Goal: Transaction & Acquisition: Purchase product/service

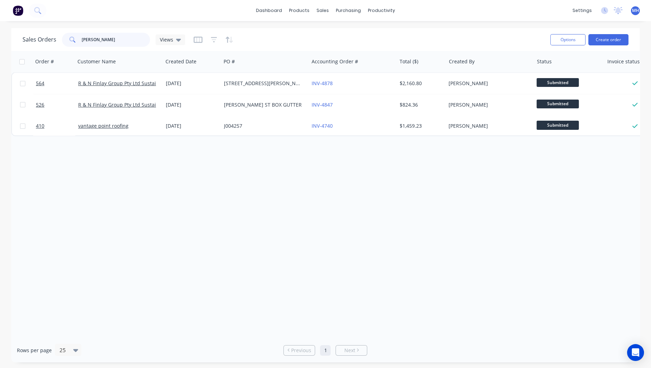
click at [98, 44] on input "[PERSON_NAME]" at bounding box center [116, 40] width 69 height 14
drag, startPoint x: 98, startPoint y: 44, endPoint x: 57, endPoint y: 31, distance: 42.3
click at [57, 31] on div "Sales Orders [PERSON_NAME] Views" at bounding box center [284, 39] width 522 height 17
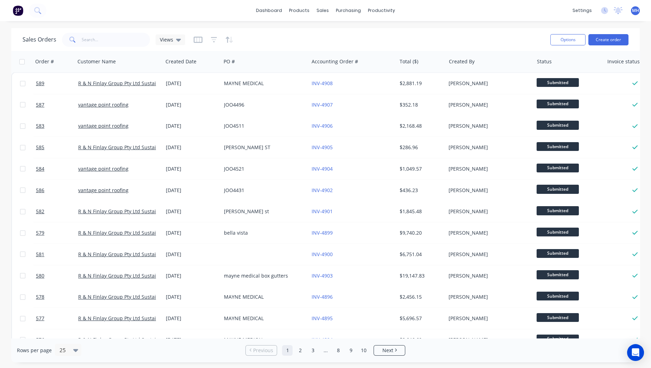
click at [16, 13] on img at bounding box center [18, 10] width 11 height 11
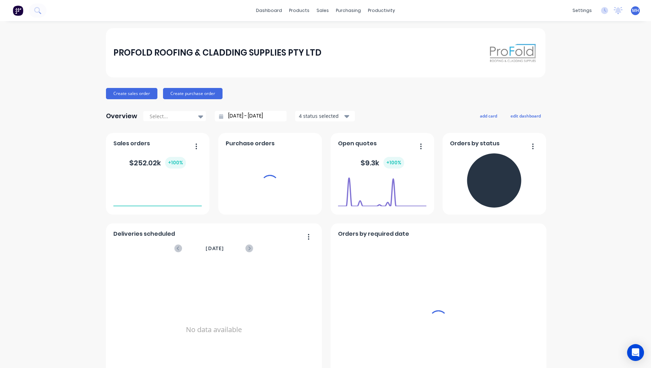
click at [317, 7] on div "sales" at bounding box center [322, 10] width 19 height 11
click at [321, 13] on div "sales" at bounding box center [322, 10] width 19 height 11
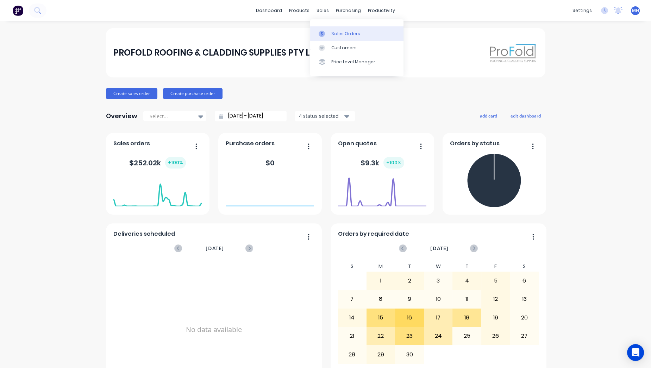
click at [339, 34] on div "Sales Orders" at bounding box center [345, 34] width 29 height 6
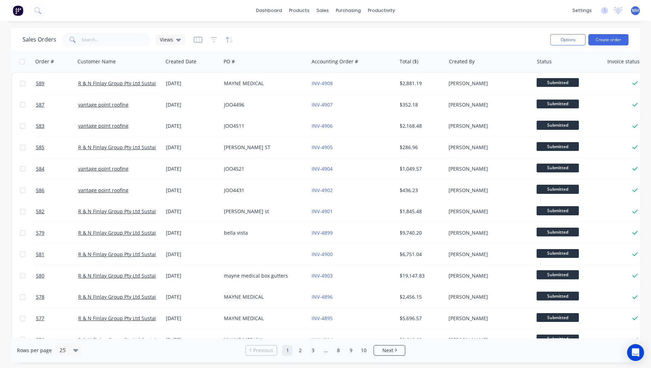
click at [23, 10] on img at bounding box center [18, 10] width 11 height 11
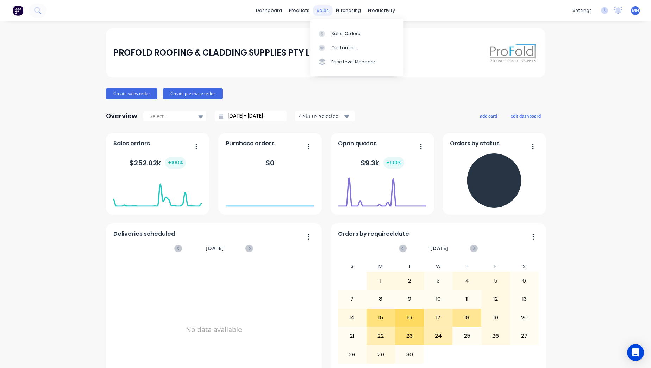
click at [319, 12] on div "sales" at bounding box center [322, 10] width 19 height 11
click at [323, 24] on div "Sales Orders Customers Price Level Manager" at bounding box center [356, 47] width 93 height 57
click at [331, 26] on div "Sales Orders Customers Price Level Manager" at bounding box center [356, 47] width 93 height 57
click at [318, 33] on link "Sales Orders" at bounding box center [356, 33] width 93 height 14
click at [329, 37] on div at bounding box center [324, 34] width 11 height 6
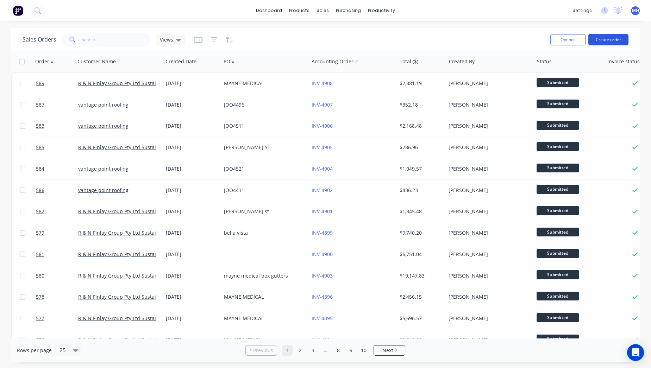
click at [603, 34] on button "Create order" at bounding box center [609, 39] width 40 height 11
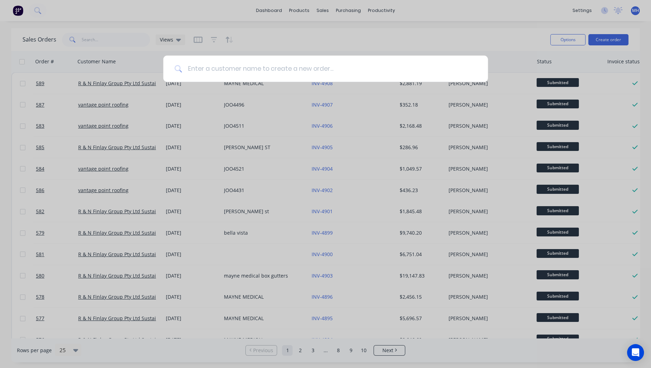
type input "e"
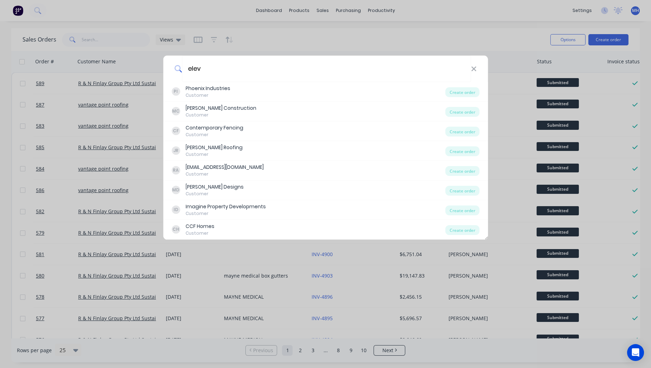
click at [650, 361] on div "elev PI Phoenix Industries Customer Create order MC Mike Anderson Construction …" at bounding box center [325, 184] width 651 height 368
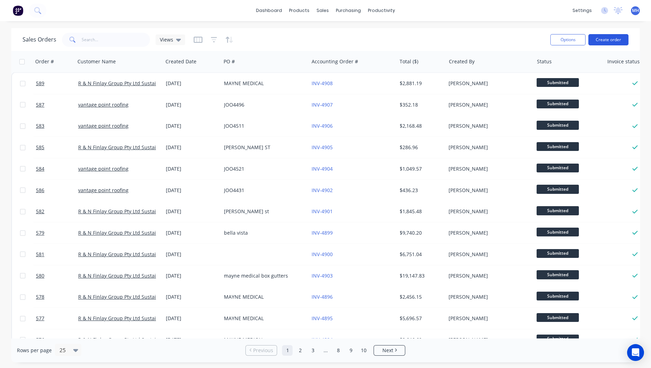
click at [609, 39] on button "Create order" at bounding box center [609, 39] width 40 height 11
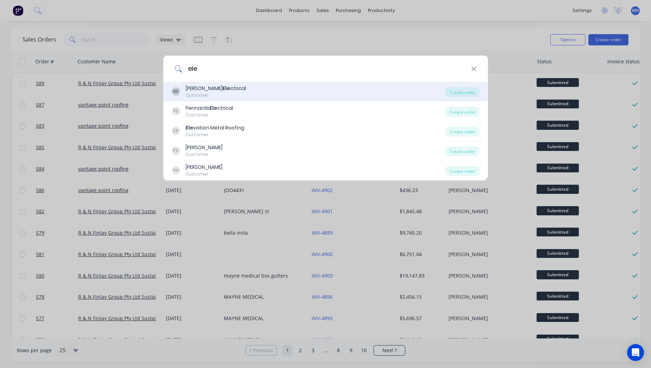
type input "ele"
click at [196, 84] on div "NE Nicholas Connolly Ele ctrical Customer Create order" at bounding box center [325, 92] width 325 height 20
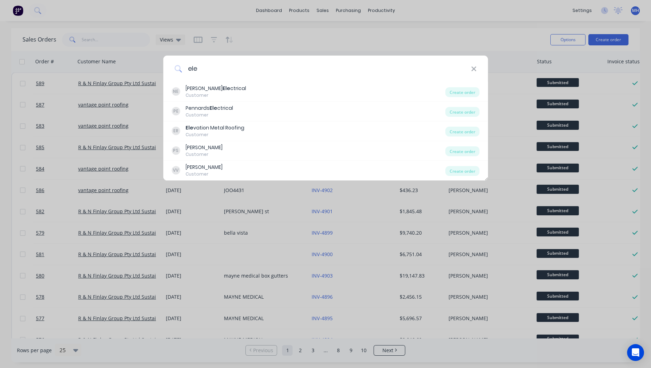
drag, startPoint x: 210, startPoint y: 66, endPoint x: 50, endPoint y: 64, distance: 160.6
click at [50, 64] on div "ele NE Nicholas Connolly Ele ctrical Customer Create order PE Pennards Ele ctri…" at bounding box center [325, 184] width 651 height 368
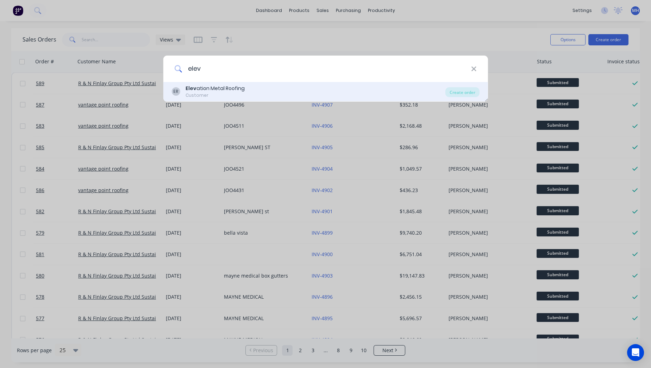
type input "elev"
click at [228, 87] on div "Elev ation Metal Roofing" at bounding box center [215, 88] width 59 height 7
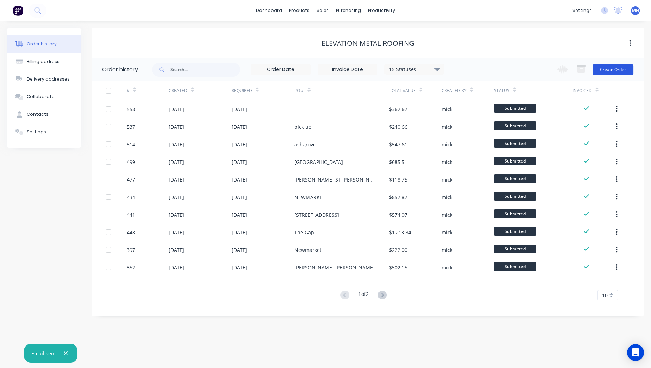
click at [617, 70] on button "Create Order" at bounding box center [613, 69] width 41 height 11
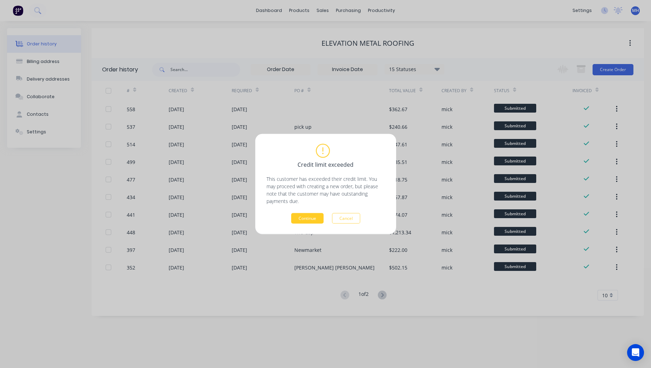
click at [300, 215] on button "Continue" at bounding box center [307, 218] width 32 height 11
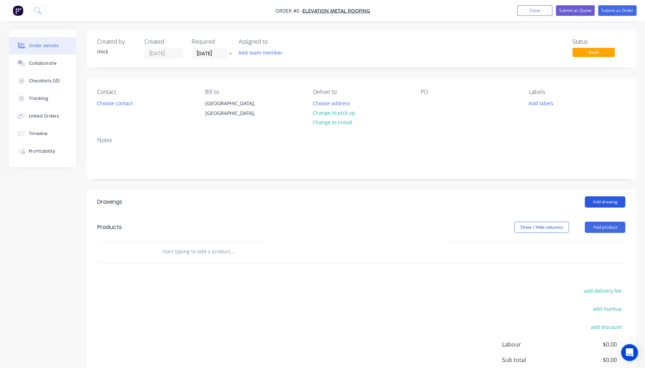
click at [602, 198] on button "Add drawing" at bounding box center [605, 202] width 41 height 11
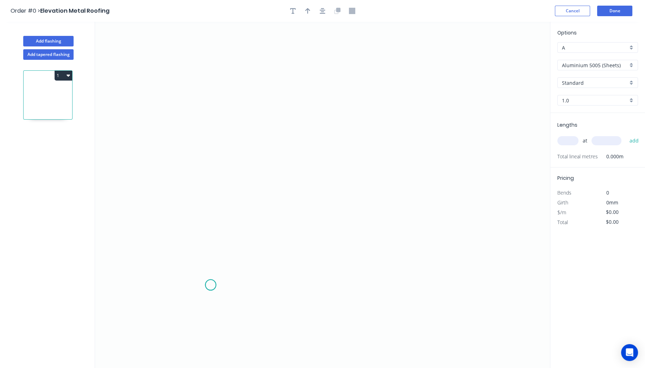
click at [211, 285] on icon "0" at bounding box center [322, 195] width 455 height 347
click at [171, 241] on icon "0" at bounding box center [322, 195] width 455 height 347
click at [214, 212] on icon "0 ?" at bounding box center [322, 195] width 455 height 347
click at [215, 42] on icon "0 ? ? ? º" at bounding box center [322, 195] width 455 height 347
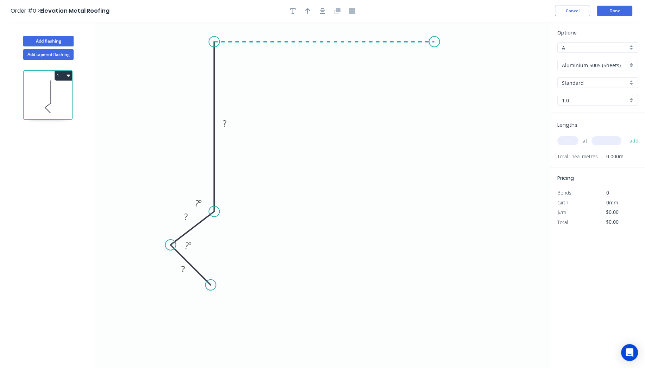
click at [435, 40] on icon "0 ? ? ? ? º ? º" at bounding box center [322, 195] width 455 height 347
click at [468, 82] on icon "0 ? ? ? ? ? º ? º" at bounding box center [322, 195] width 455 height 347
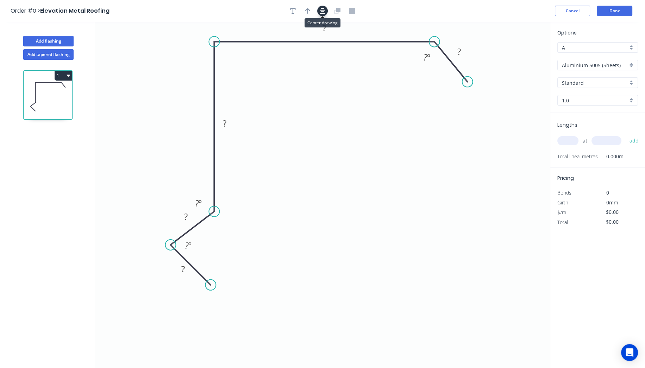
click at [323, 9] on icon "button" at bounding box center [323, 11] width 6 height 6
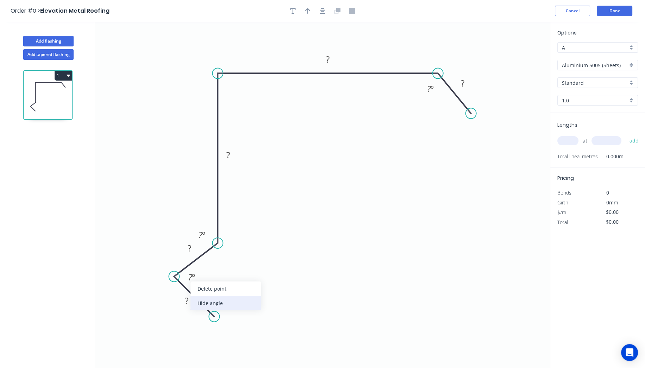
click at [212, 302] on div "Hide angle" at bounding box center [226, 303] width 71 height 14
click at [229, 254] on div "Hide angle" at bounding box center [234, 254] width 71 height 14
click at [464, 86] on tspan "?" at bounding box center [463, 84] width 4 height 12
click at [429, 90] on tspan "?" at bounding box center [429, 89] width 4 height 12
click at [334, 57] on rect at bounding box center [328, 60] width 14 height 10
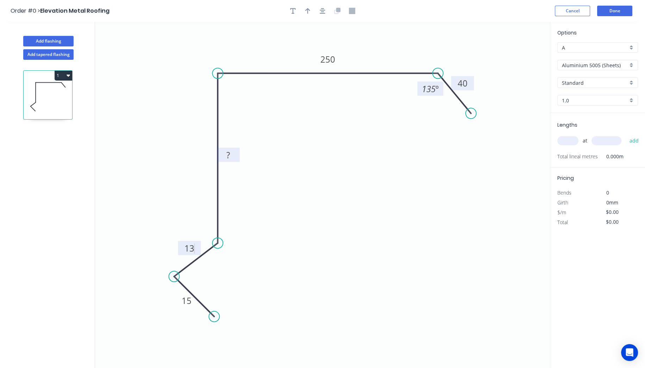
click at [236, 157] on rect at bounding box center [228, 155] width 23 height 14
click at [230, 154] on rect at bounding box center [228, 156] width 14 height 10
click at [404, 116] on icon "0 15 13 140 250 40 135 º" at bounding box center [322, 195] width 455 height 347
click at [322, 13] on icon "button" at bounding box center [323, 11] width 6 height 6
click at [309, 12] on icon "button" at bounding box center [307, 11] width 5 height 6
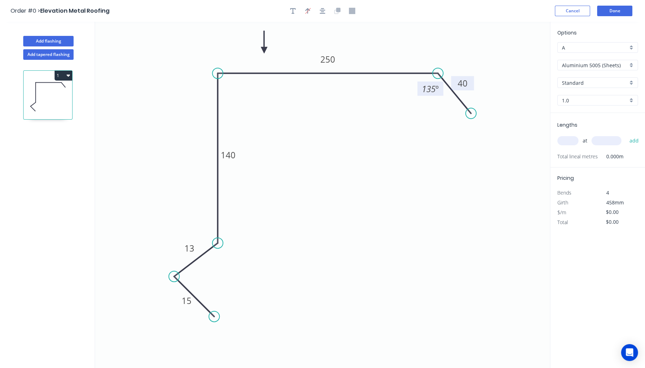
drag, startPoint x: 516, startPoint y: 56, endPoint x: 264, endPoint y: 50, distance: 251.6
click at [264, 50] on icon at bounding box center [264, 42] width 6 height 23
click at [596, 68] on input "Aluminium 5005 (Sheets)" at bounding box center [595, 65] width 66 height 7
click at [577, 113] on div "Colorbond Standard" at bounding box center [598, 116] width 80 height 12
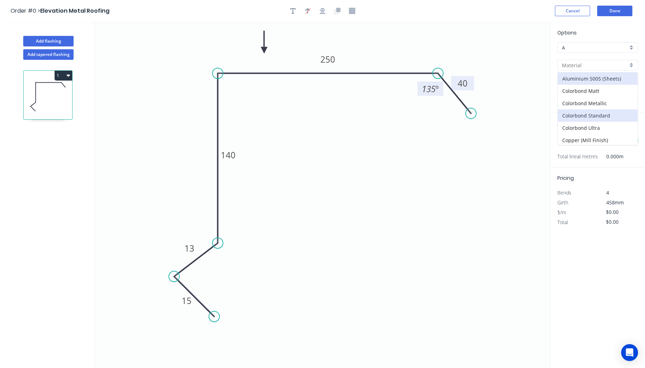
type input "Colorbond Standard"
type input "Basalt"
type input "0.55"
type input "$19.88"
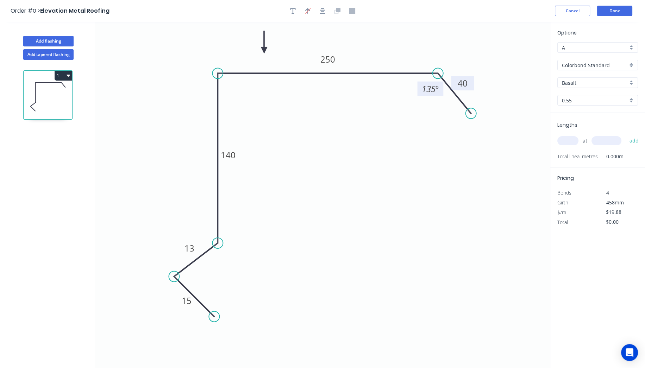
click at [576, 82] on input "Basalt" at bounding box center [595, 82] width 66 height 7
click at [580, 127] on div "Monument" at bounding box center [598, 127] width 80 height 12
type input "Monument"
click at [562, 139] on input "text" at bounding box center [568, 140] width 21 height 9
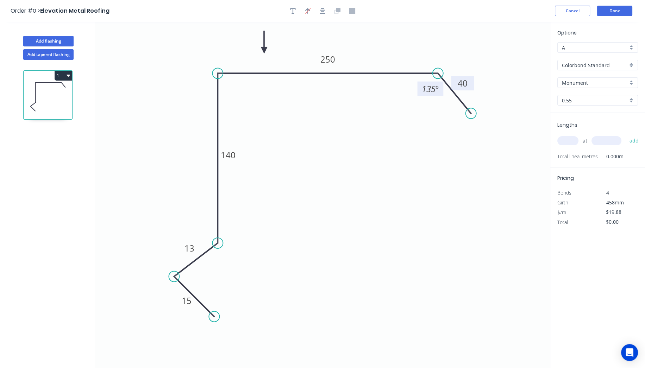
click at [562, 137] on input "text" at bounding box center [568, 140] width 21 height 9
type input "1"
type input "5000"
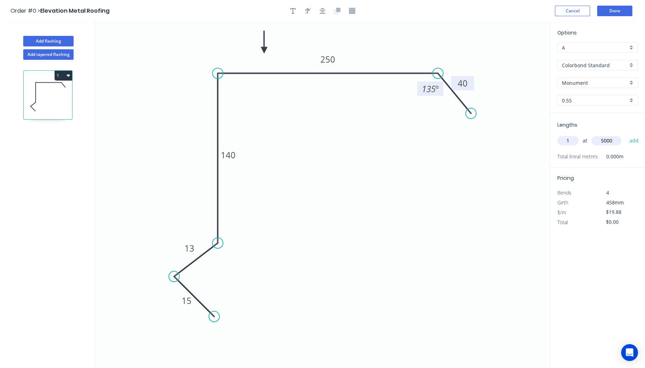
click at [626, 135] on button "add" at bounding box center [634, 141] width 17 height 12
type input "$99.40"
click at [613, 10] on button "Done" at bounding box center [614, 11] width 35 height 11
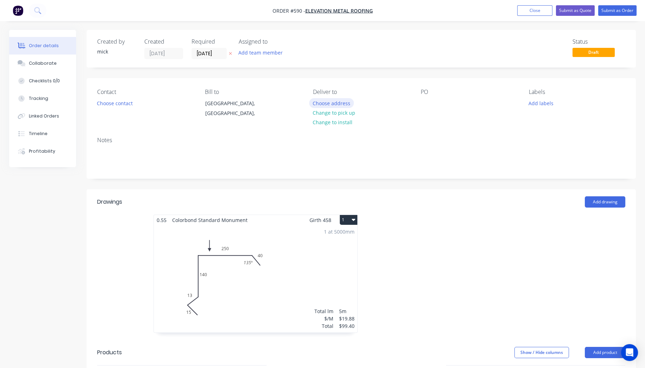
click at [344, 100] on button "Choose address" at bounding box center [331, 103] width 45 height 10
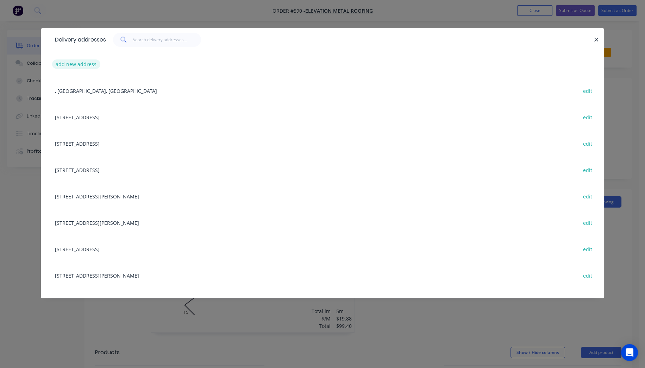
click at [88, 68] on button "add new address" at bounding box center [76, 65] width 48 height 10
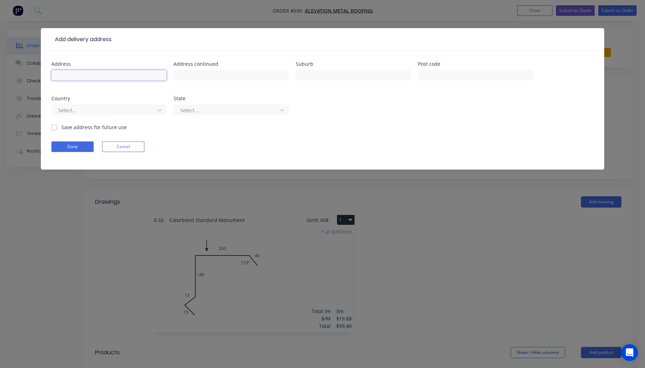
click at [93, 79] on input "text" at bounding box center [108, 75] width 115 height 11
type input "330 CHAYTWORTHS RTOADF"
click at [98, 113] on div at bounding box center [104, 110] width 94 height 9
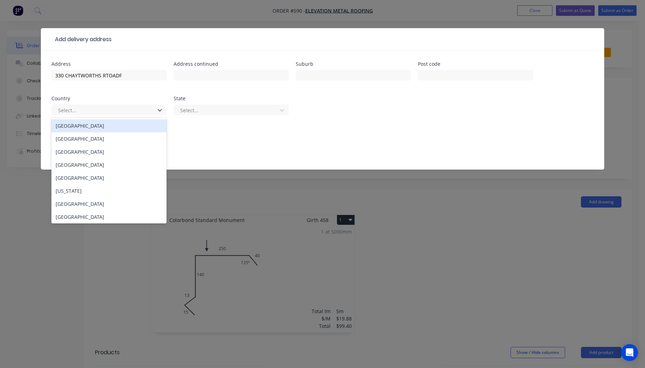
click at [76, 126] on div "Australia" at bounding box center [108, 125] width 115 height 13
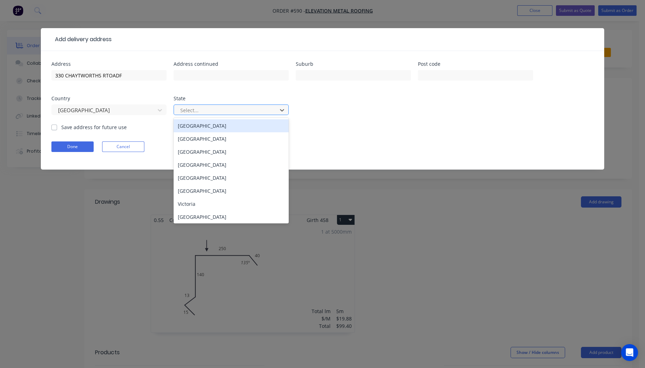
click at [222, 112] on div at bounding box center [227, 110] width 94 height 9
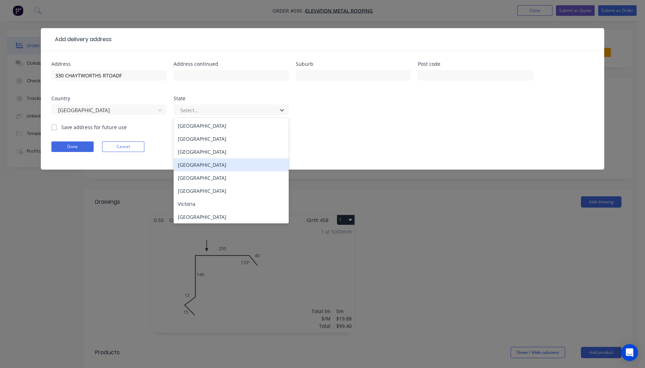
click at [199, 167] on div "Queensland" at bounding box center [231, 165] width 115 height 13
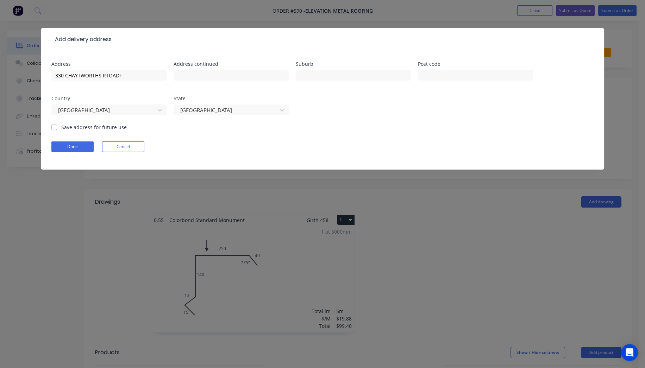
click at [61, 127] on label "Save address for future use" at bounding box center [94, 127] width 66 height 7
click at [54, 127] on input "Save address for future use" at bounding box center [54, 127] width 6 height 7
checkbox input "true"
click at [78, 146] on button "Done" at bounding box center [72, 147] width 42 height 11
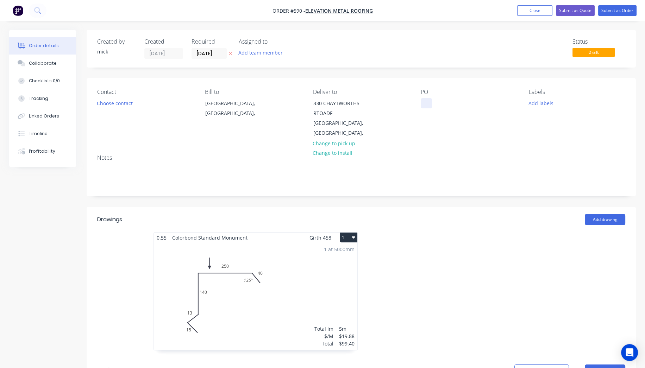
click at [428, 106] on div at bounding box center [426, 103] width 11 height 10
click at [525, 219] on header "Drawings Add drawing" at bounding box center [362, 219] width 550 height 25
click at [624, 14] on button "Submit as Order" at bounding box center [618, 10] width 38 height 11
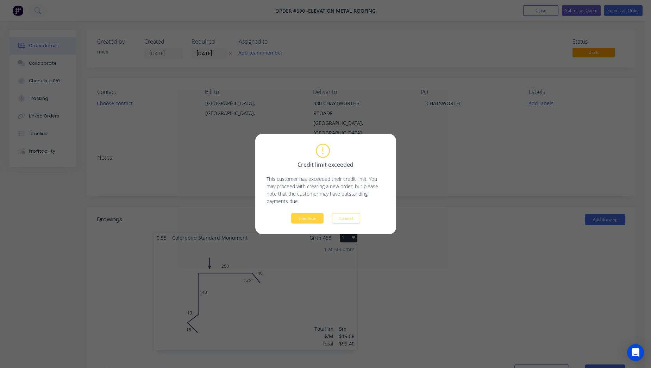
click at [306, 222] on button "Continue" at bounding box center [307, 218] width 32 height 11
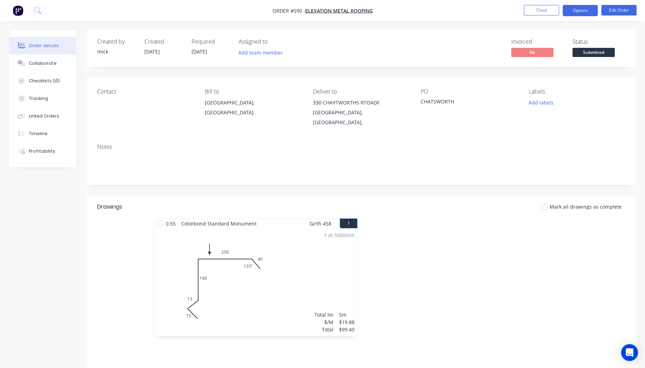
click at [575, 13] on button "Options" at bounding box center [580, 10] width 35 height 11
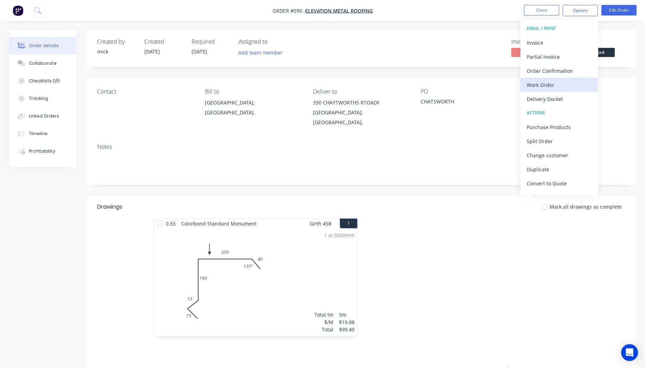
click at [542, 85] on div "Work Order" at bounding box center [559, 85] width 65 height 10
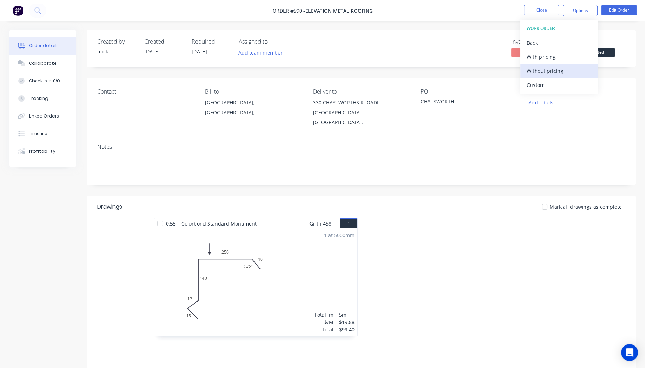
click at [543, 72] on div "Without pricing" at bounding box center [559, 71] width 65 height 10
